Goal: Information Seeking & Learning: Learn about a topic

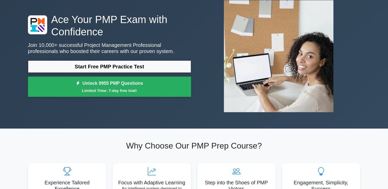
scroll to position [31, 0]
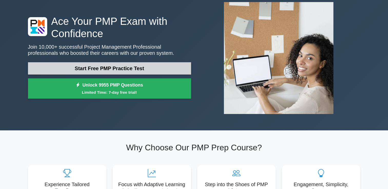
click at [149, 68] on link "Start Free PMP Practice Test" at bounding box center [109, 68] width 163 height 12
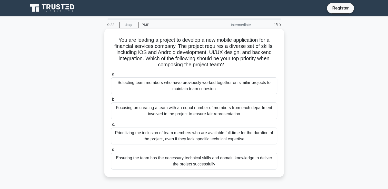
click at [148, 83] on div "Selecting team members who have previously worked together on similar projects …" at bounding box center [194, 85] width 166 height 17
click at [111, 76] on input "a. Selecting team members who have previously worked together on similar projec…" at bounding box center [111, 74] width 0 height 3
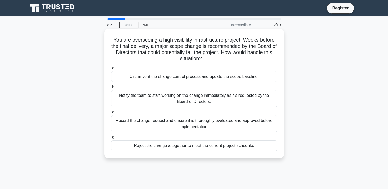
click at [154, 145] on div "Reject the change altogether to meet the current project schedule." at bounding box center [194, 146] width 166 height 11
click at [111, 139] on input "d. Reject the change altogether to meet the current project schedule." at bounding box center [111, 137] width 0 height 3
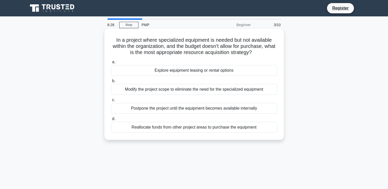
click at [177, 70] on div "Explore equipment leasing or rental options" at bounding box center [194, 70] width 166 height 11
click at [111, 64] on input "a. Explore equipment leasing or rental options" at bounding box center [111, 62] width 0 height 3
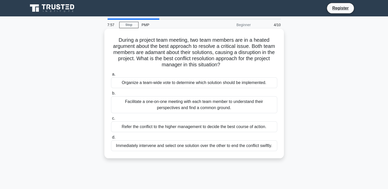
click at [169, 125] on div "Refer the conflict to the higher management to decide the best course of action." at bounding box center [194, 127] width 166 height 11
click at [111, 120] on input "c. Refer the conflict to the higher management to decide the best course of act…" at bounding box center [111, 118] width 0 height 3
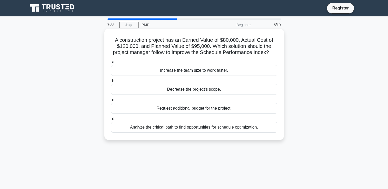
click at [165, 133] on div "Analyze the critical path to find opportunities for schedule optimization." at bounding box center [194, 127] width 166 height 11
click at [111, 121] on input "d. Analyze the critical path to find opportunities for schedule optimization." at bounding box center [111, 118] width 0 height 3
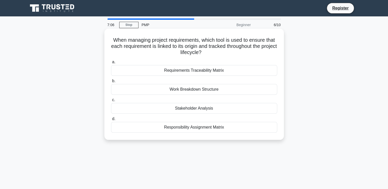
click at [171, 125] on div "Responsibility Assignment Matrix" at bounding box center [194, 127] width 166 height 11
click at [111, 121] on input "d. Responsibility Assignment Matrix" at bounding box center [111, 118] width 0 height 3
